Goal: Check status: Check status

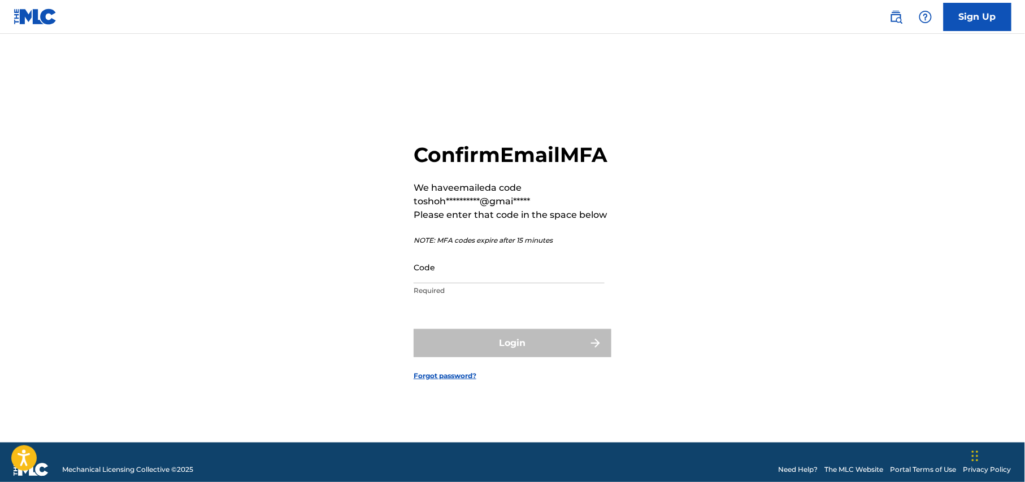
click at [442, 284] on input "Code" at bounding box center [508, 267] width 191 height 32
paste input "512091"
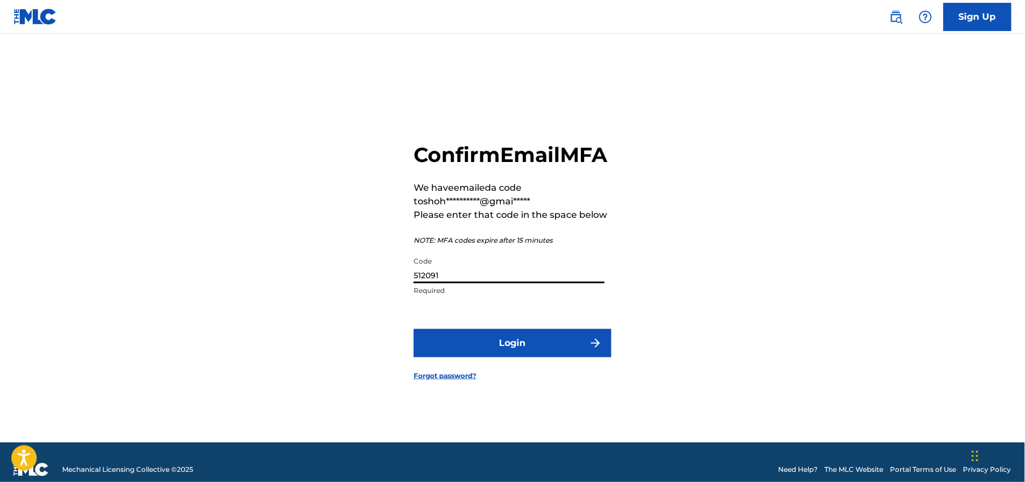
type input "512091"
click at [545, 355] on button "Login" at bounding box center [512, 343] width 198 height 28
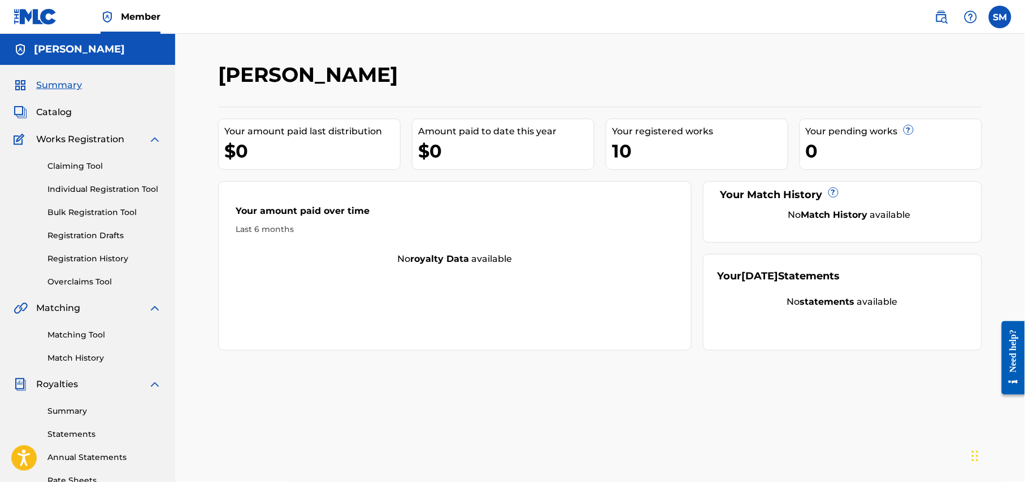
click at [109, 262] on link "Registration History" at bounding box center [104, 259] width 114 height 12
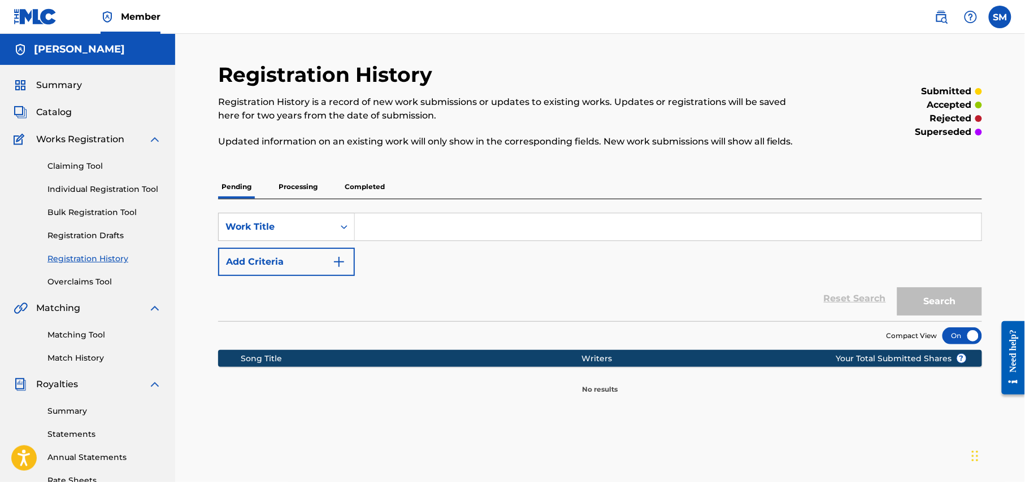
click at [303, 184] on p "Processing" at bounding box center [298, 187] width 46 height 24
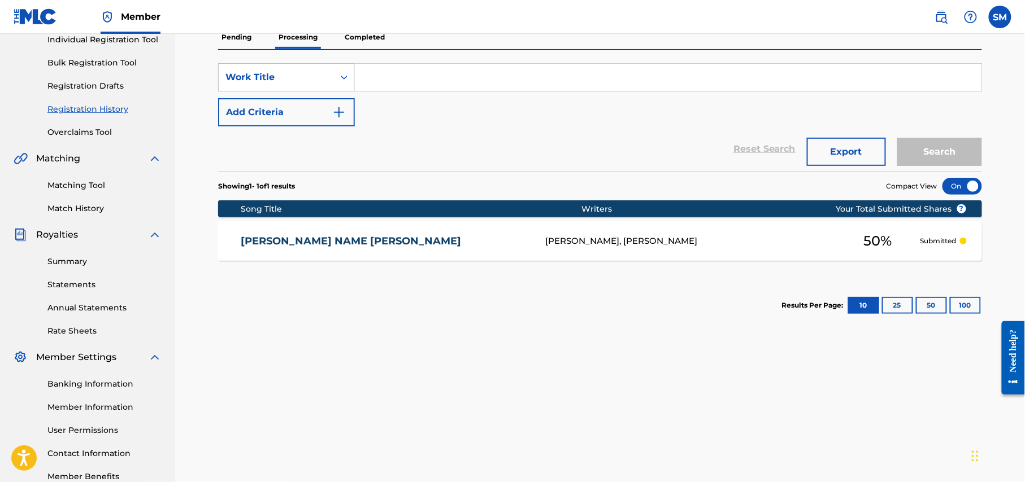
scroll to position [150, 0]
click at [371, 41] on p "Completed" at bounding box center [364, 37] width 47 height 24
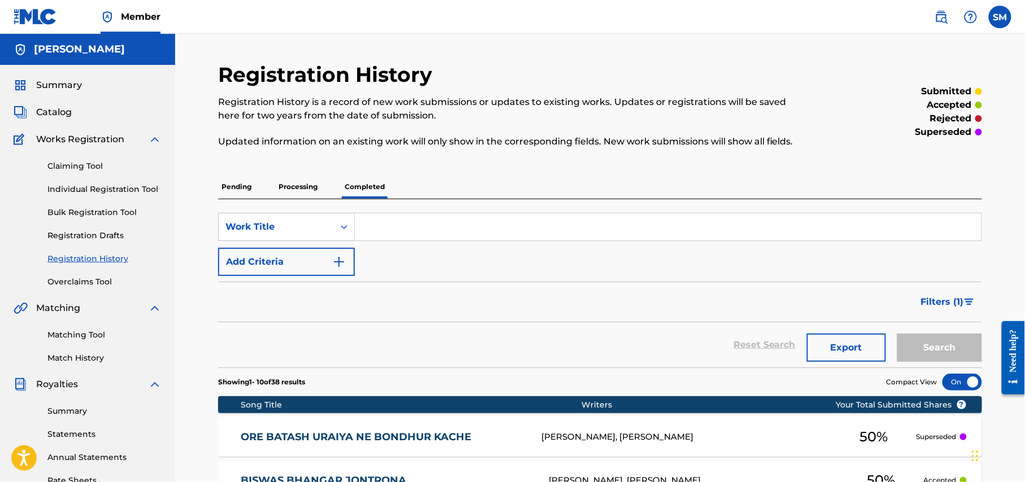
click at [310, 184] on p "Processing" at bounding box center [298, 187] width 46 height 24
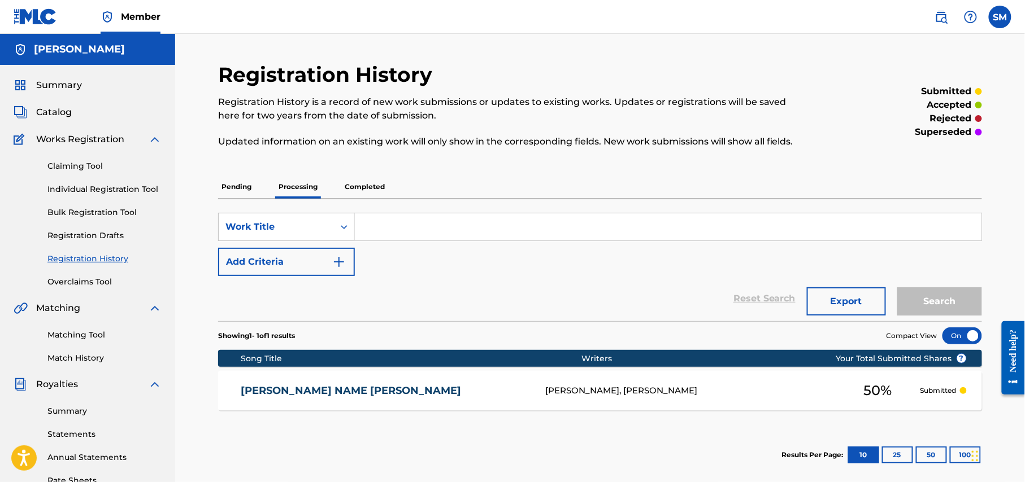
click at [231, 192] on p "Pending" at bounding box center [236, 187] width 37 height 24
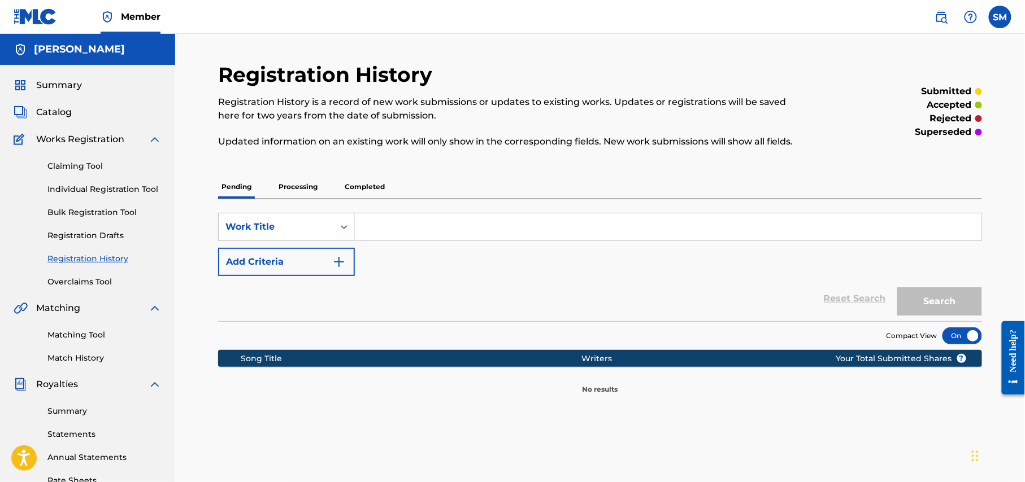
click at [89, 363] on link "Match History" at bounding box center [104, 358] width 114 height 12
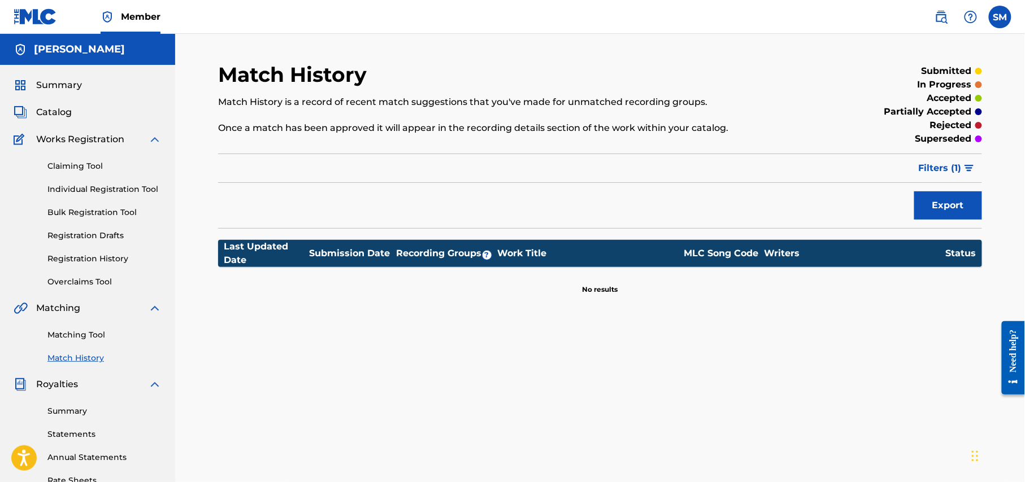
click at [45, 116] on span "Catalog" at bounding box center [54, 113] width 36 height 14
